Goal: Transaction & Acquisition: Purchase product/service

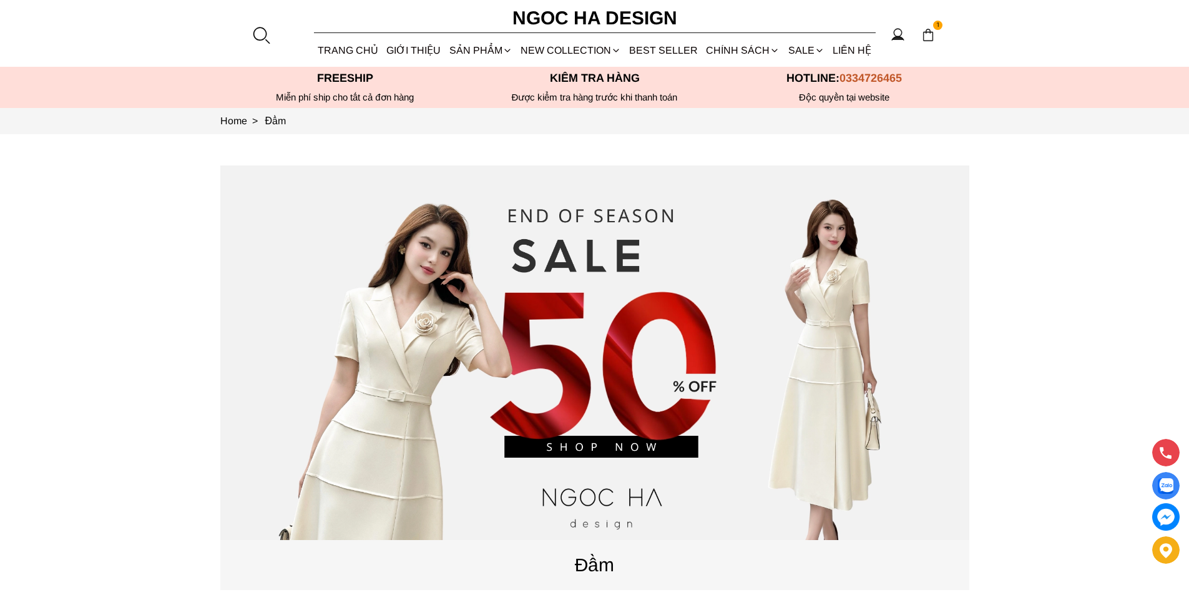
scroll to position [437, 0]
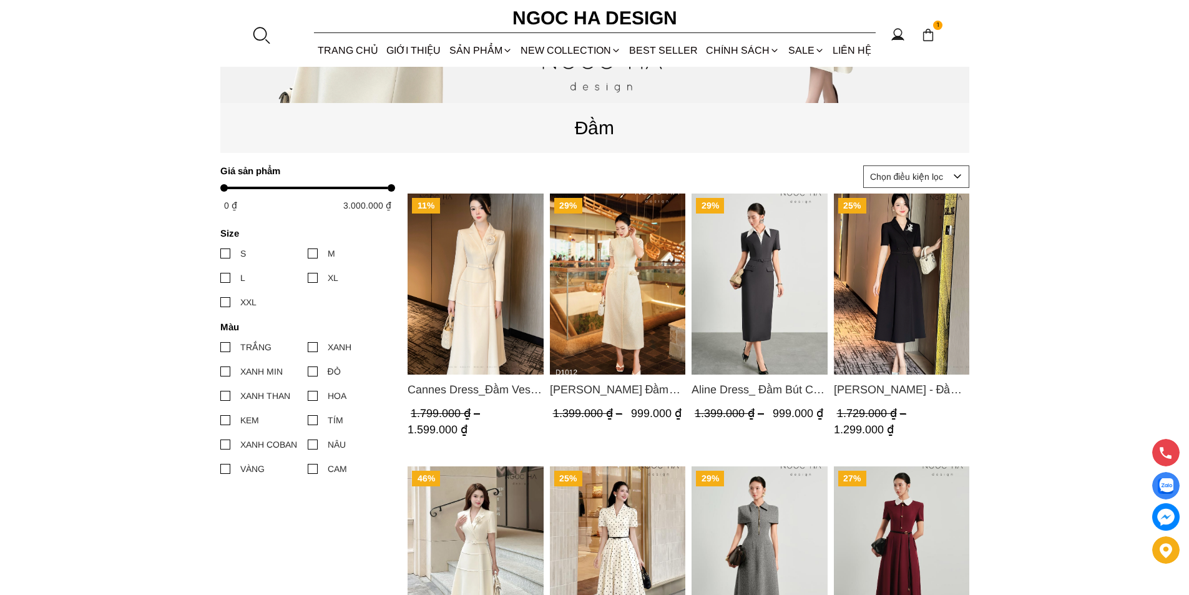
click at [466, 291] on img "Product image - Cannes Dress_Đầm Vest Tay Dài Đính Hoa Màu Kem D764" at bounding box center [476, 283] width 136 height 181
